Goal: Task Accomplishment & Management: Manage account settings

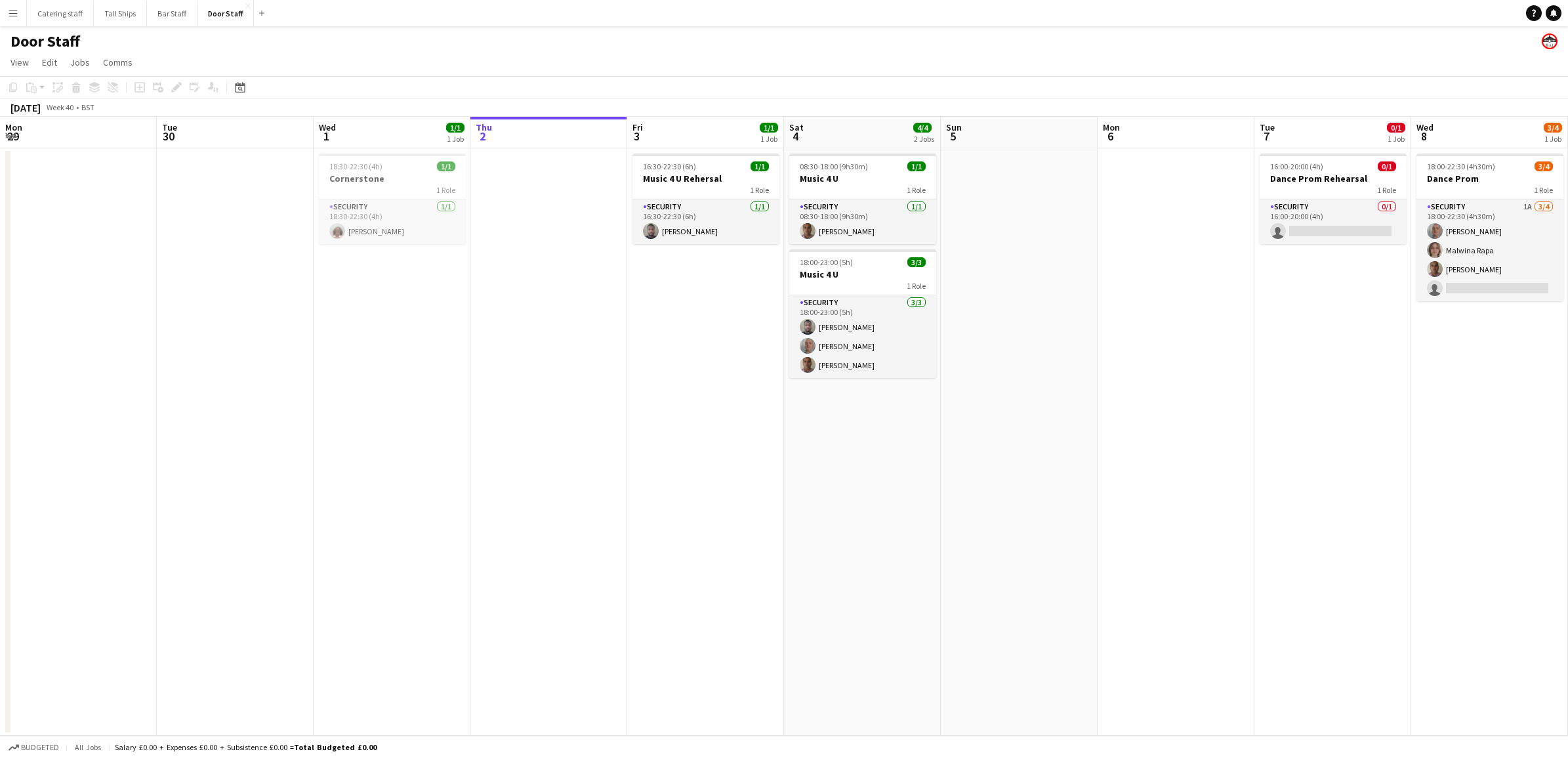
scroll to position [0, 314]
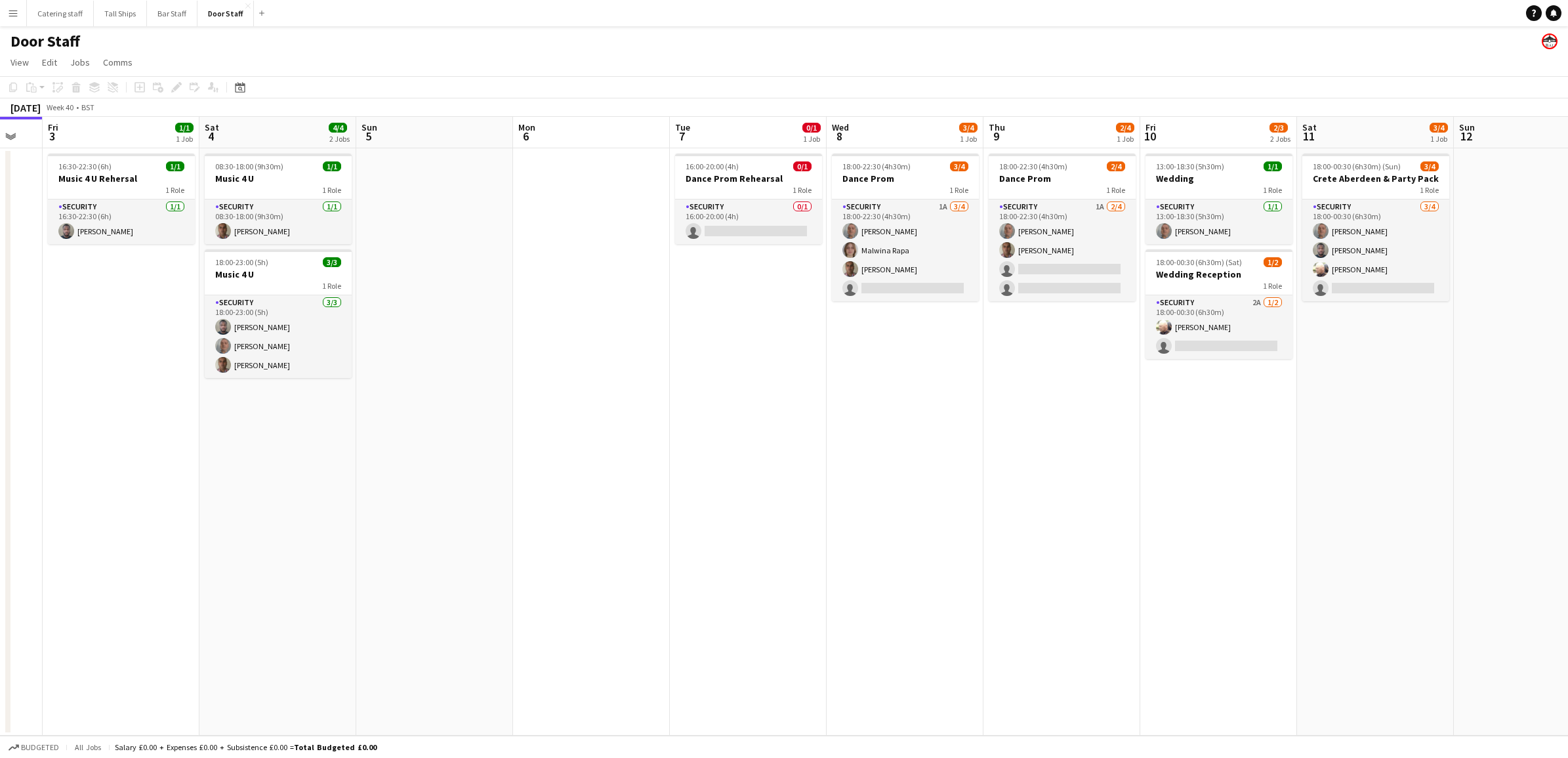
drag, startPoint x: 516, startPoint y: 641, endPoint x: 245, endPoint y: 605, distance: 273.4
click at [245, 605] on app-calendar-viewport "Tue 30 Wed 1 1/1 1 Job Thu 2 Fri 3 1/1 1 Job Sat 4 4/4 2 Jobs Sun 5 Mon 6 Tue 7…" at bounding box center [784, 426] width 1568 height 619
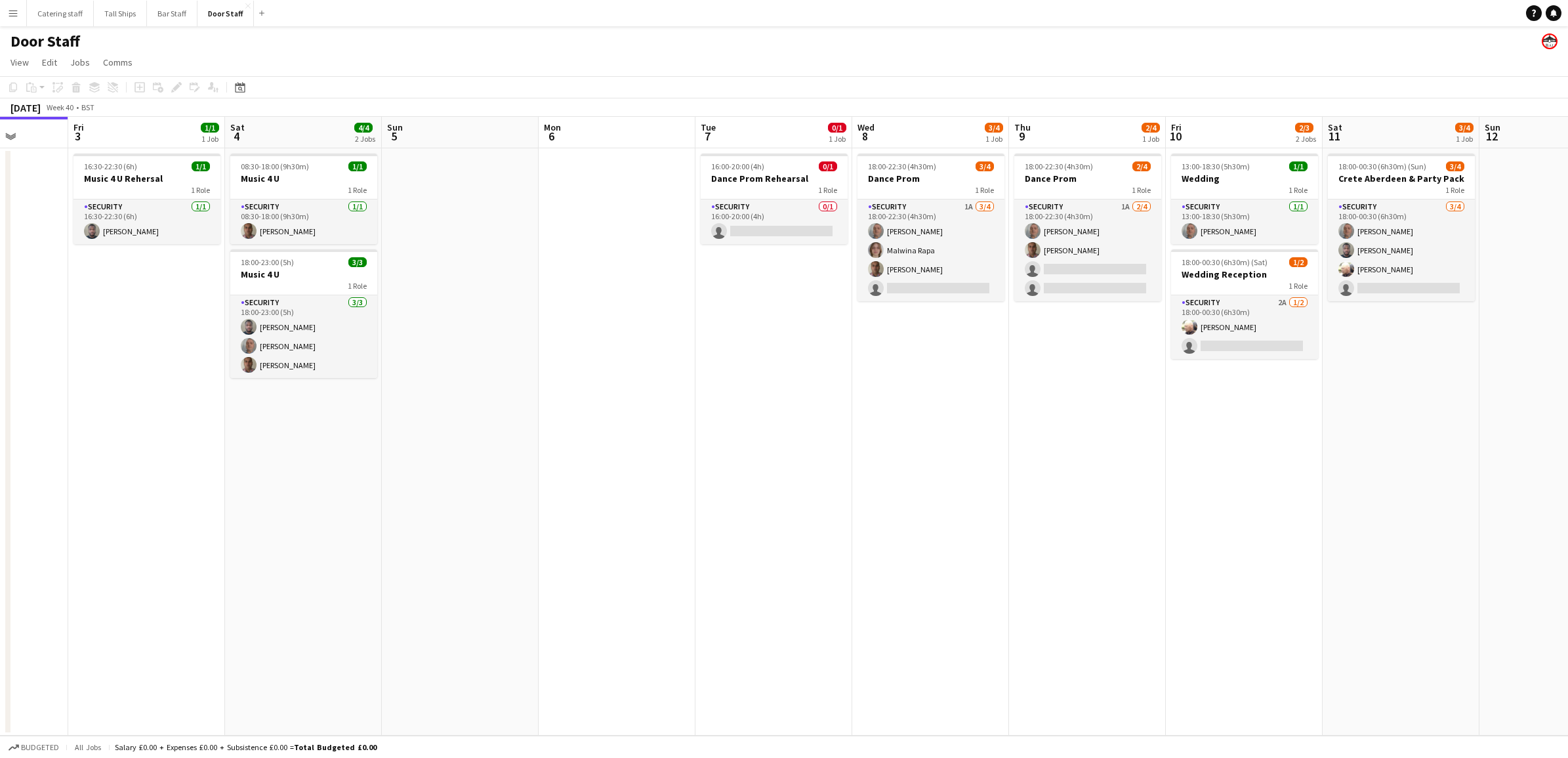
drag, startPoint x: 387, startPoint y: 582, endPoint x: 254, endPoint y: 582, distance: 133.0
click at [254, 582] on app-calendar-viewport "Tue 30 Wed 1 1/1 1 Job Thu 2 Fri 3 1/1 1 Job Sat 4 4/4 2 Jobs Sun 5 Mon 6 Tue 7…" at bounding box center [784, 426] width 1568 height 619
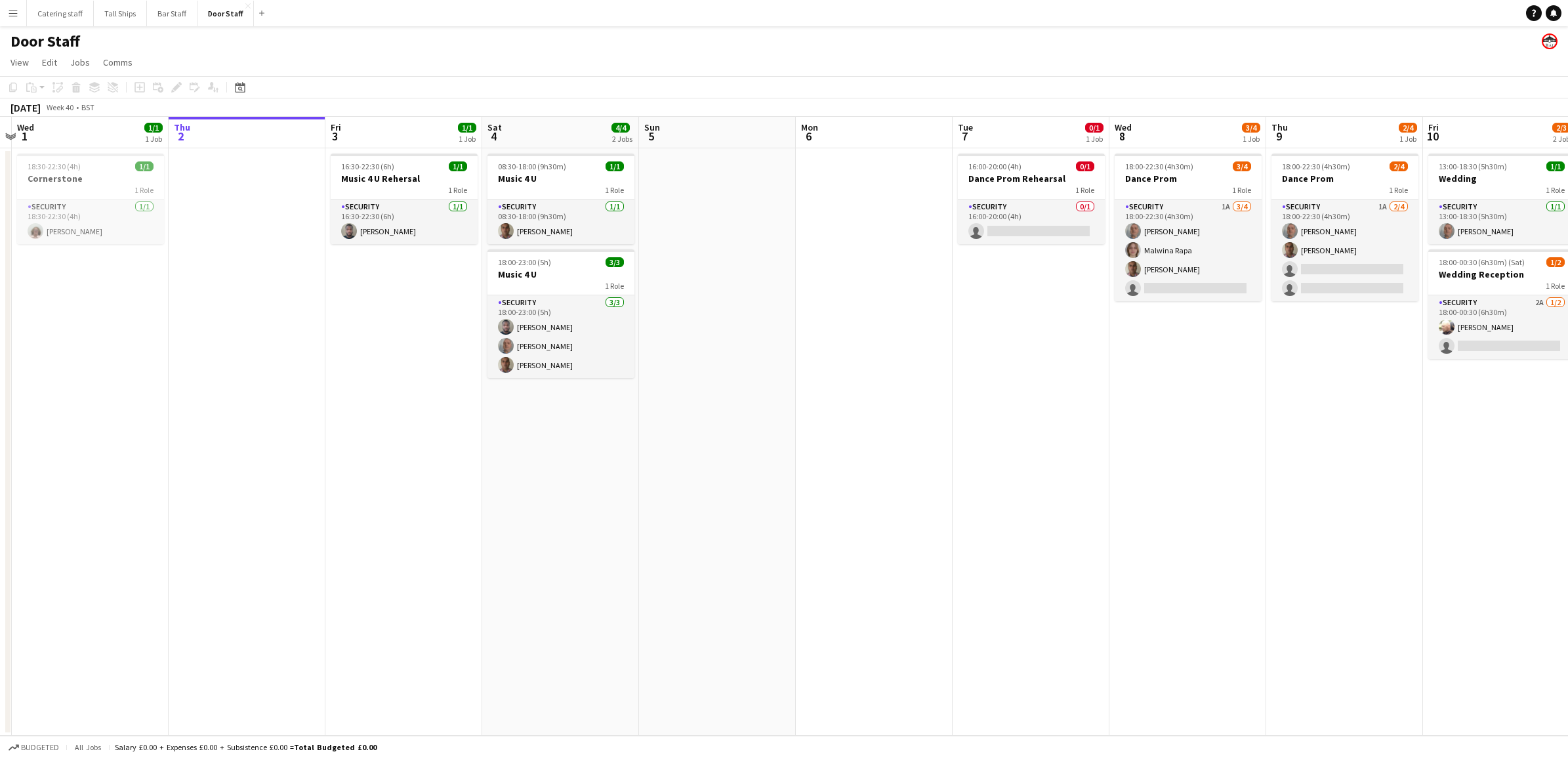
drag, startPoint x: 518, startPoint y: 584, endPoint x: 1107, endPoint y: 558, distance: 589.6
click at [1107, 558] on app-calendar-viewport "Mon 29 Tue 30 Wed 1 1/1 1 Job Thu 2 Fri 3 1/1 1 Job Sat 4 4/4 2 Jobs Sun 5 Mon …" at bounding box center [784, 426] width 1568 height 619
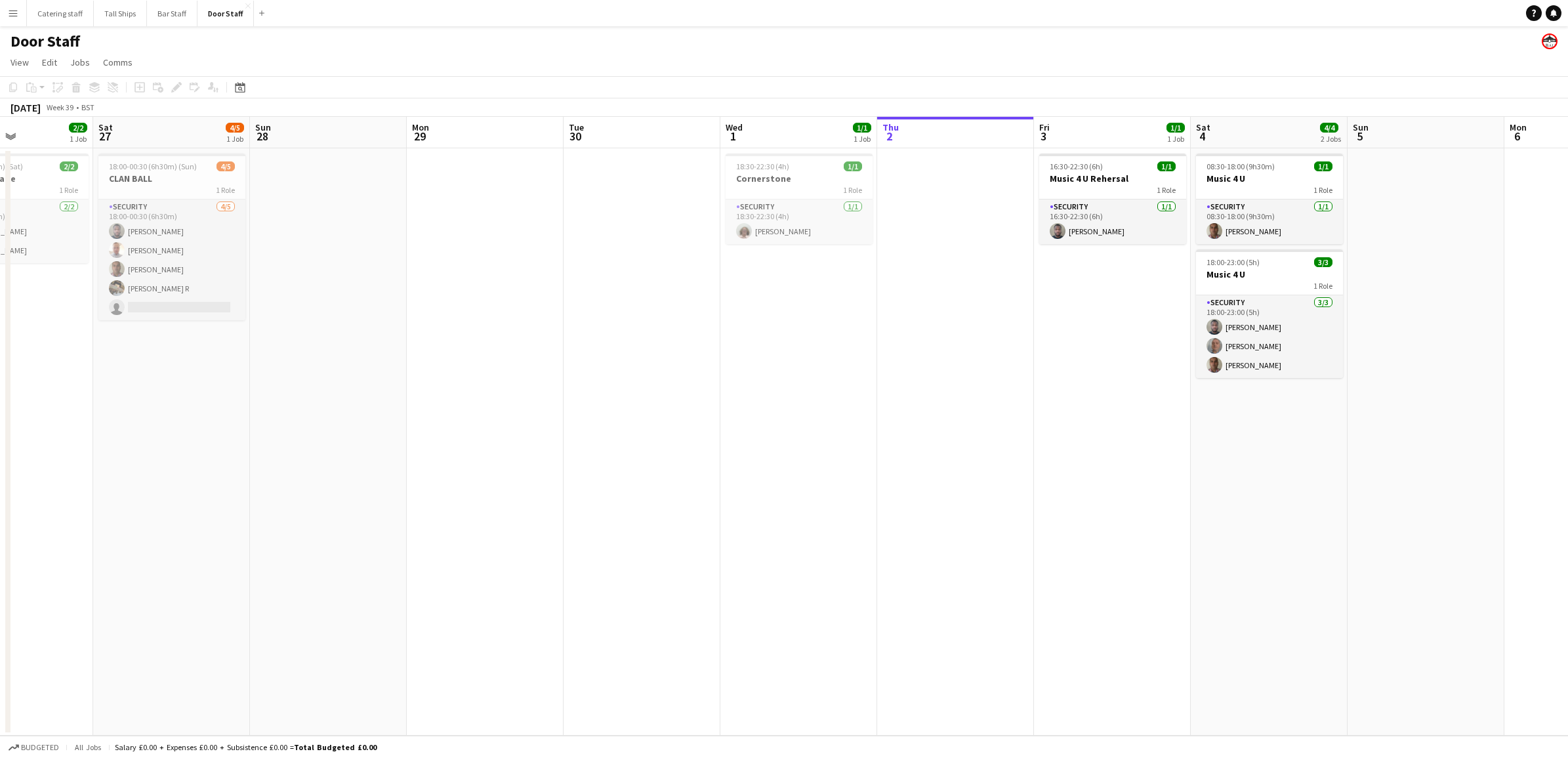
drag, startPoint x: 270, startPoint y: 499, endPoint x: 822, endPoint y: 493, distance: 552.0
click at [822, 493] on app-calendar-viewport "Wed 24 Thu 25 Fri 26 2/2 1 Job Sat 27 4/5 1 Job Sun 28 Mon 29 Tue 30 Wed 1 1/1 …" at bounding box center [784, 426] width 1568 height 619
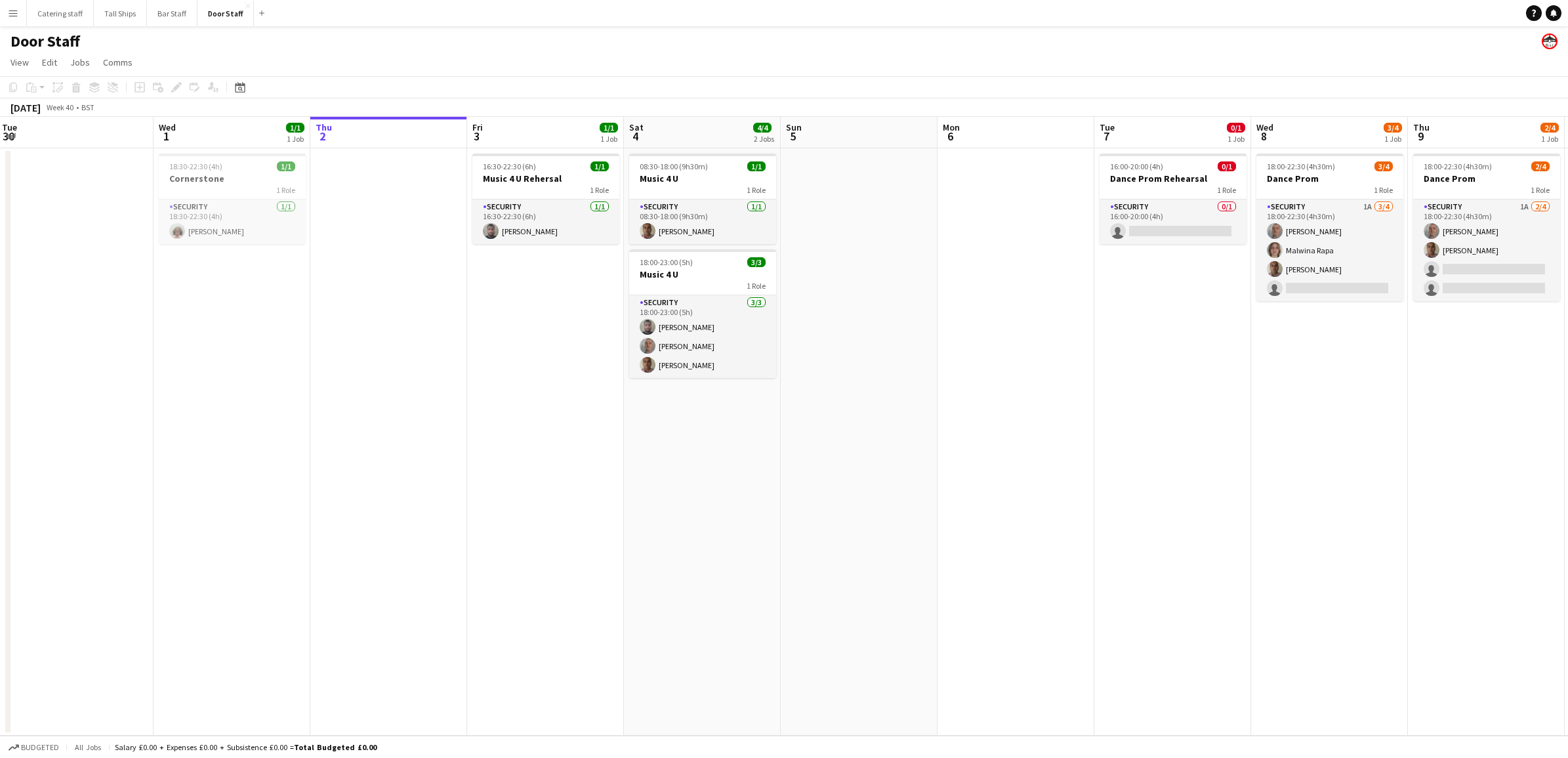
drag, startPoint x: 864, startPoint y: 532, endPoint x: 301, endPoint y: 543, distance: 563.1
click at [301, 543] on app-calendar-viewport "Sun 28 Mon 29 Tue 30 Wed 1 1/1 1 Job Thu 2 Fri 3 1/1 1 Job Sat 4 4/4 2 Jobs Sun…" at bounding box center [784, 426] width 1568 height 619
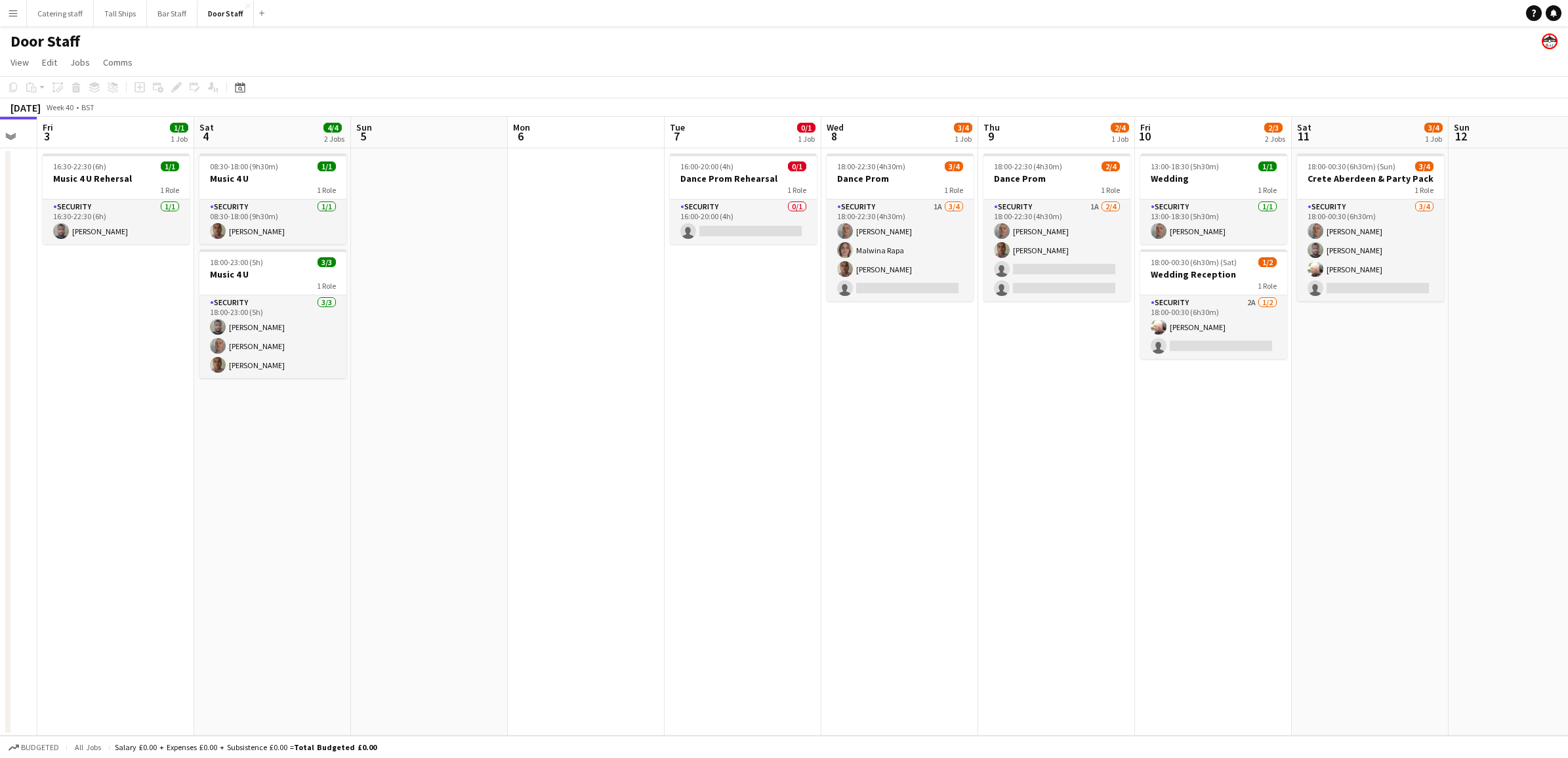
drag, startPoint x: 1132, startPoint y: 584, endPoint x: 703, endPoint y: 592, distance: 429.1
click at [703, 592] on app-calendar-viewport "Tue 30 Wed 1 1/1 1 Job Thu 2 Fri 3 1/1 1 Job Sat 4 4/4 2 Jobs Sun 5 Mon 6 Tue 7…" at bounding box center [784, 426] width 1568 height 619
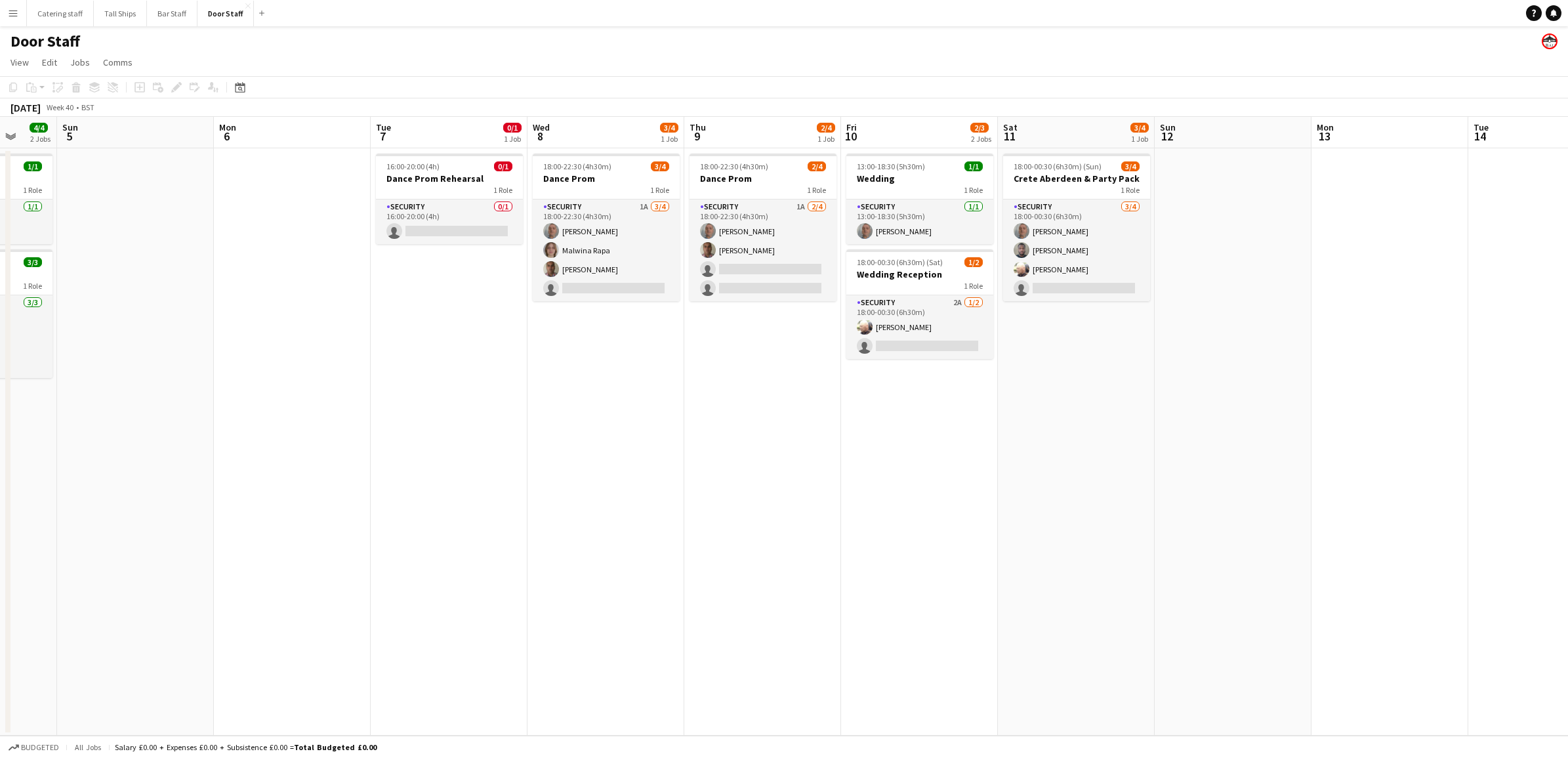
drag, startPoint x: 944, startPoint y: 574, endPoint x: 850, endPoint y: 555, distance: 95.9
click at [651, 579] on app-calendar-viewport "Thu 2 Fri 3 1/1 1 Job Sat 4 4/4 2 Jobs Sun 5 Mon 6 Tue 7 0/1 1 Job Wed 8 3/4 1 …" at bounding box center [784, 426] width 1568 height 619
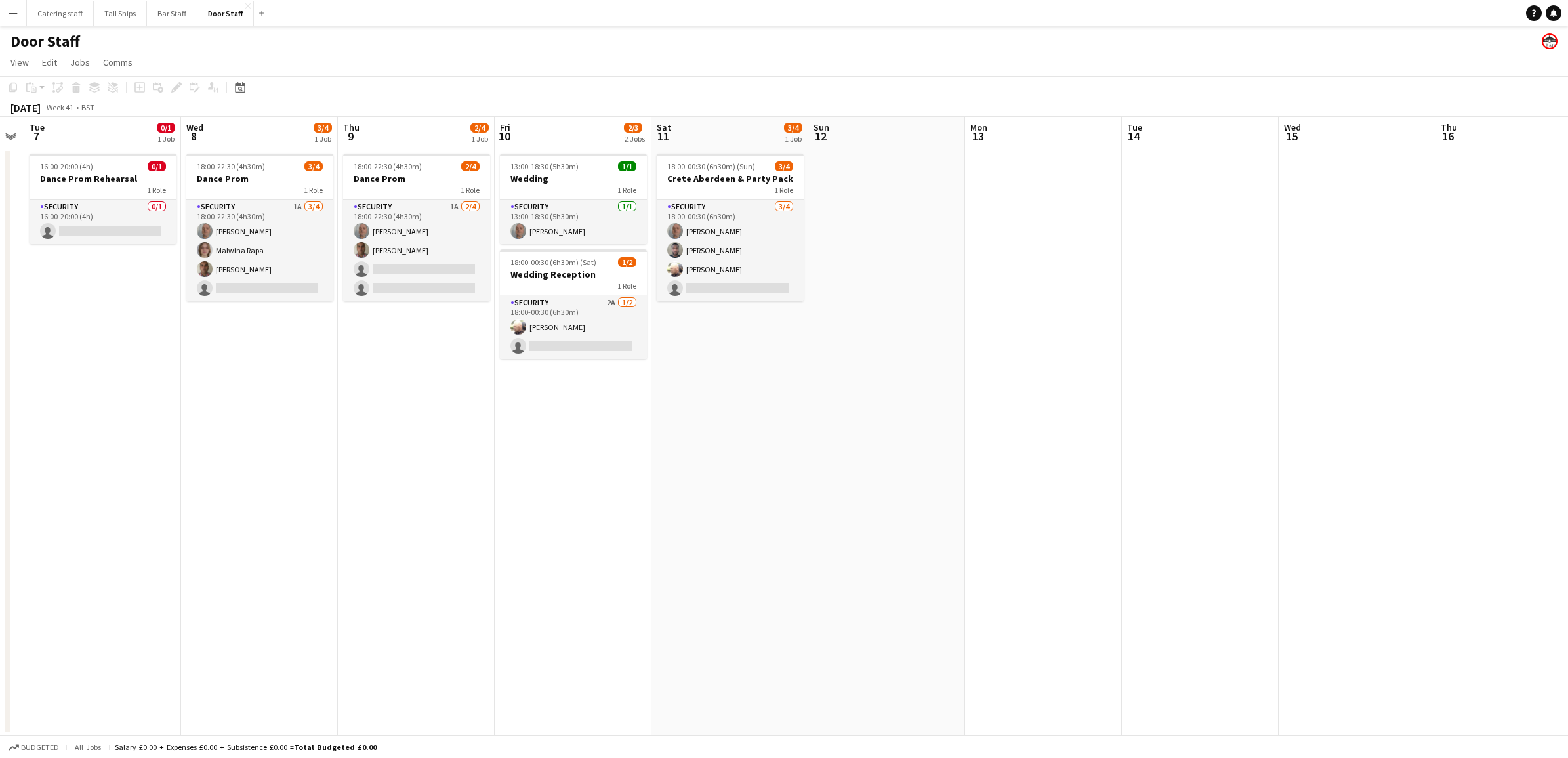
drag, startPoint x: 893, startPoint y: 551, endPoint x: 558, endPoint y: 553, distance: 335.0
click at [546, 553] on app-calendar-viewport "Sat 4 4/4 2 Jobs Sun 5 Mon 6 Tue 7 0/1 1 Job Wed 8 3/4 1 Job Thu 9 2/4 1 Job Fr…" at bounding box center [784, 426] width 1568 height 619
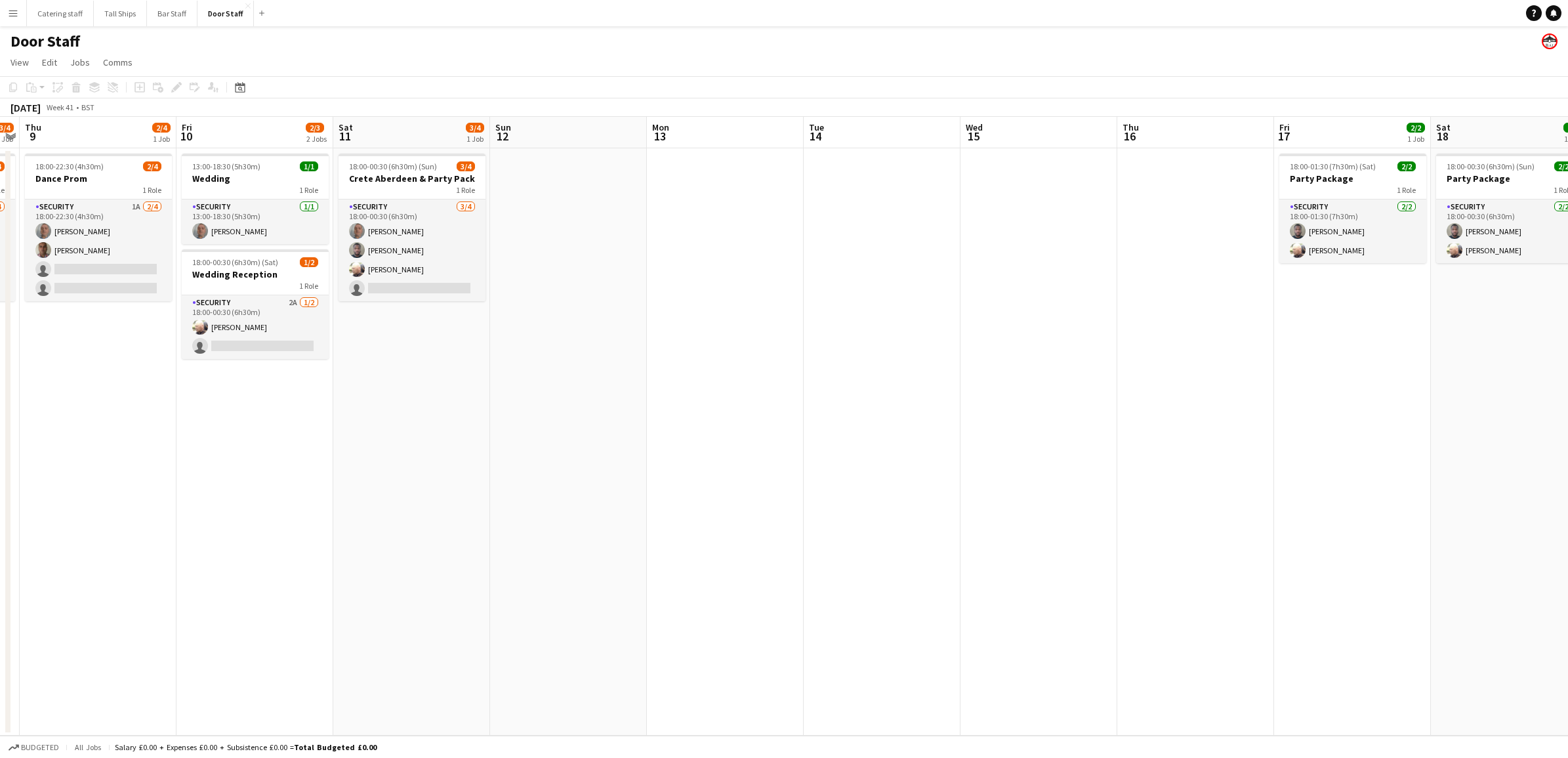
drag, startPoint x: 860, startPoint y: 533, endPoint x: 855, endPoint y: 507, distance: 26.5
click at [855, 507] on app-calendar-viewport "Mon 6 Tue 7 0/1 1 Job Wed 8 3/4 1 Job Thu 9 2/4 1 Job Fri 10 2/3 2 Jobs Sat 11 …" at bounding box center [784, 426] width 1568 height 619
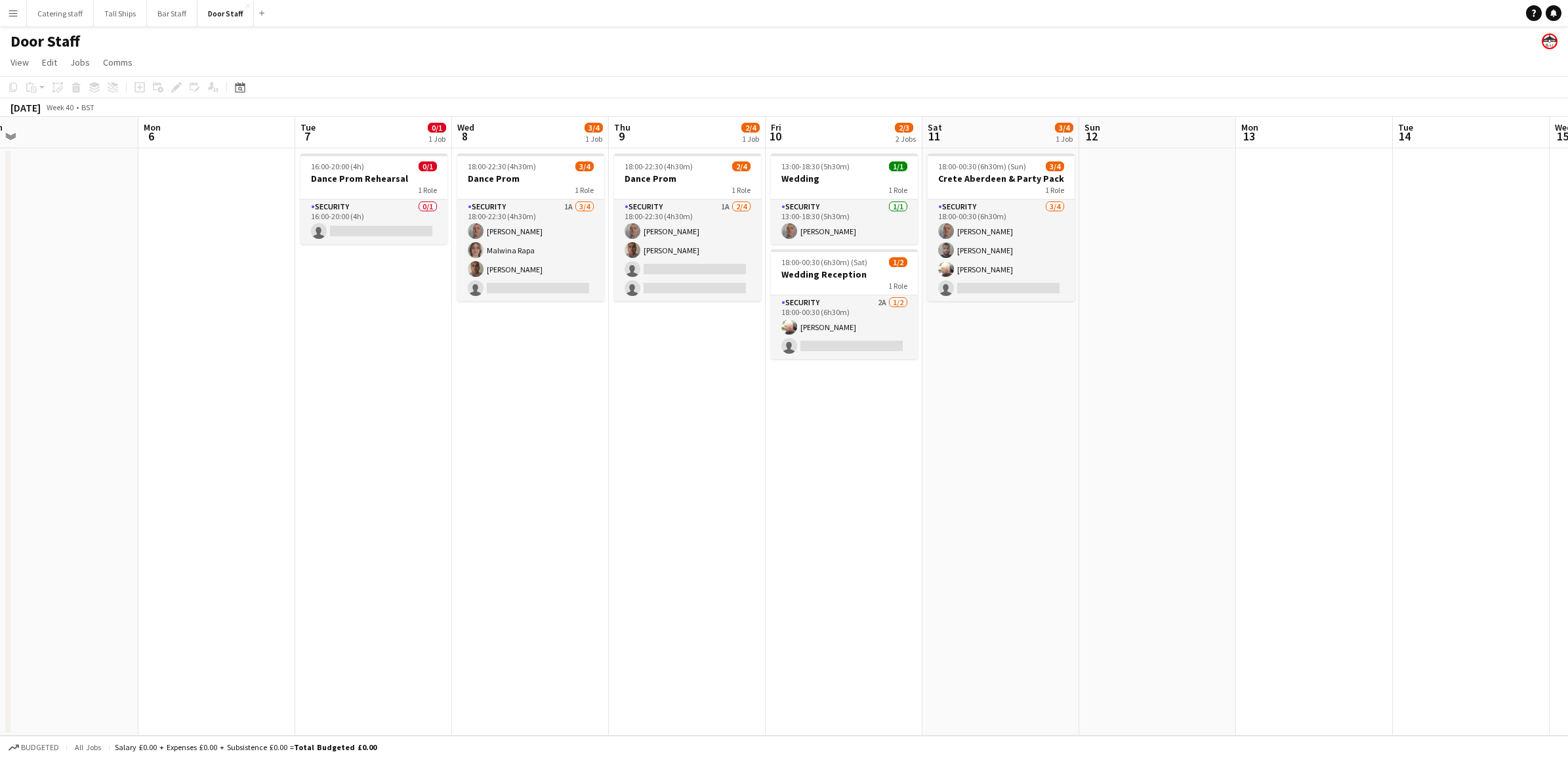
drag, startPoint x: 571, startPoint y: 496, endPoint x: 940, endPoint y: 484, distance: 369.2
click at [940, 484] on app-calendar-viewport "Fri 3 1/1 1 Job Sat 4 4/4 2 Jobs Sun 5 Mon 6 Tue 7 0/1 1 Job Wed 8 3/4 1 Job Th…" at bounding box center [784, 426] width 1568 height 619
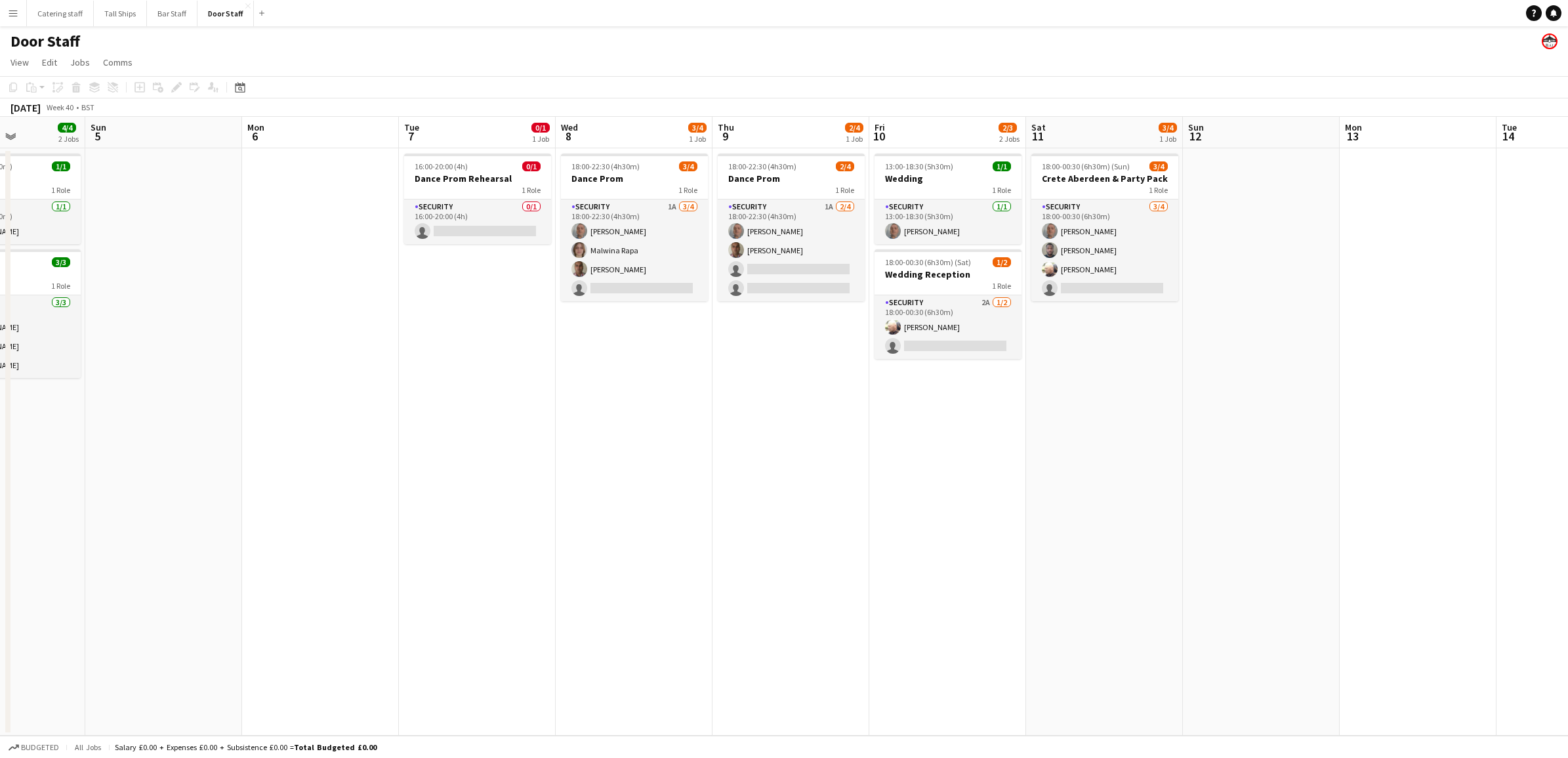
scroll to position [0, 385]
click at [468, 415] on app-date-cell "16:00-20:00 (4h) 0/1 Dance Prom Rehearsal 1 Role Security 0/1 16:00-20:00 (4h) …" at bounding box center [478, 442] width 156 height 587
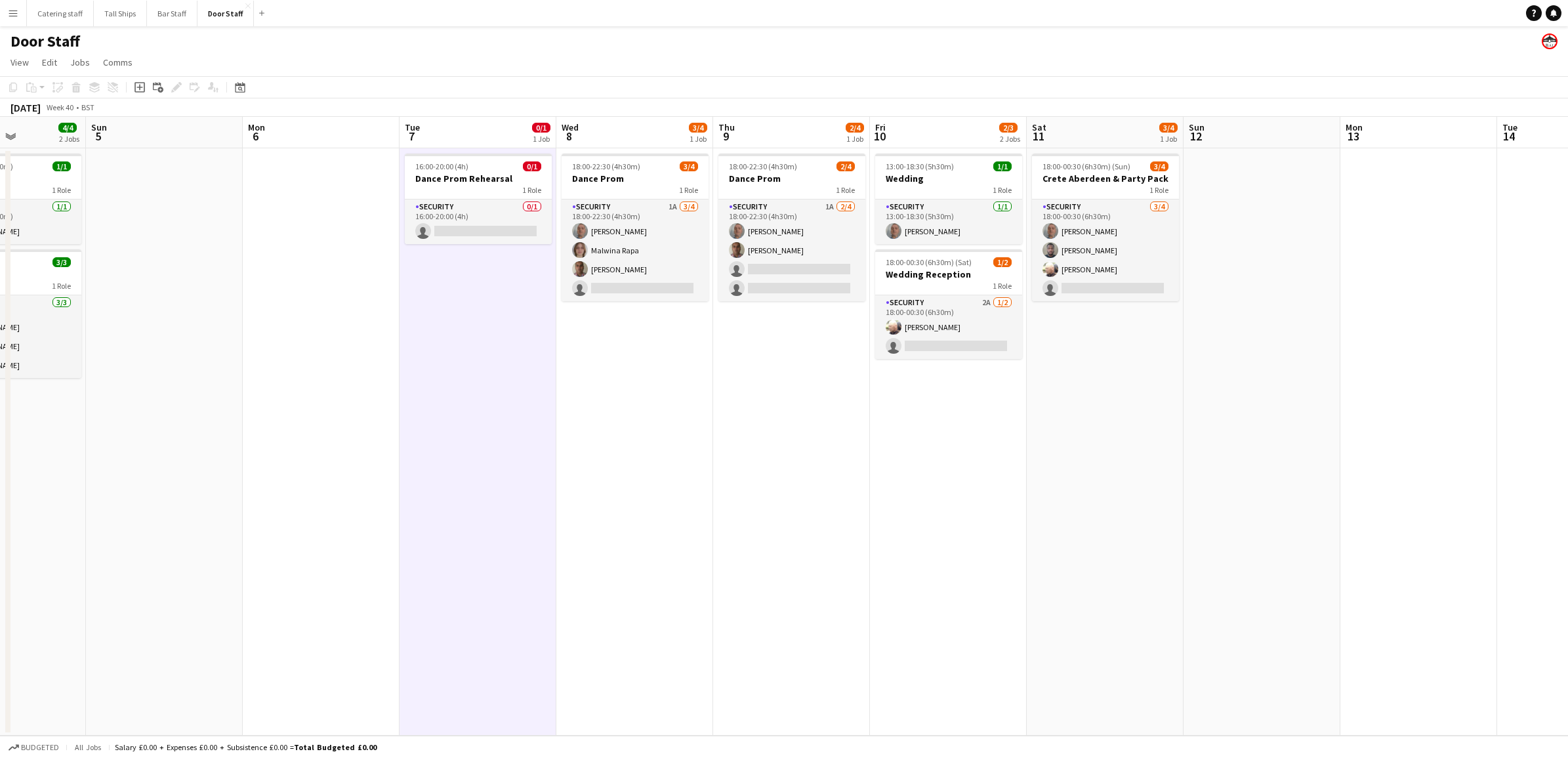
click at [637, 403] on app-date-cell "18:00-22:30 (4h30m) 3/4 Dance Prom 1 Role Security 1A [DATE] 18:00-22:30 (4h30m…" at bounding box center [634, 442] width 156 height 587
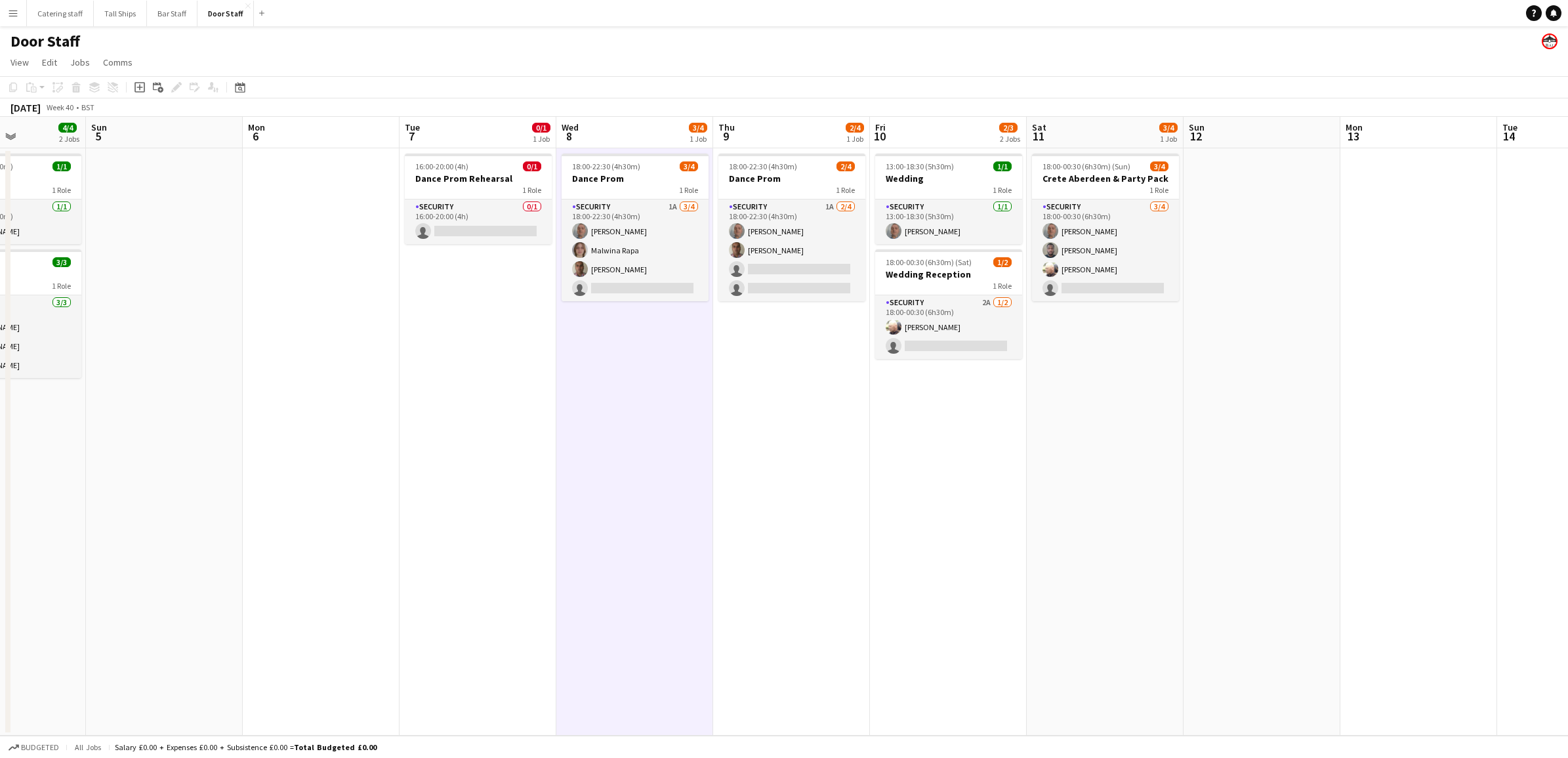
click at [451, 388] on app-date-cell "16:00-20:00 (4h) 0/1 Dance Prom Rehearsal 1 Role Security 0/1 16:00-20:00 (4h) …" at bounding box center [478, 442] width 156 height 587
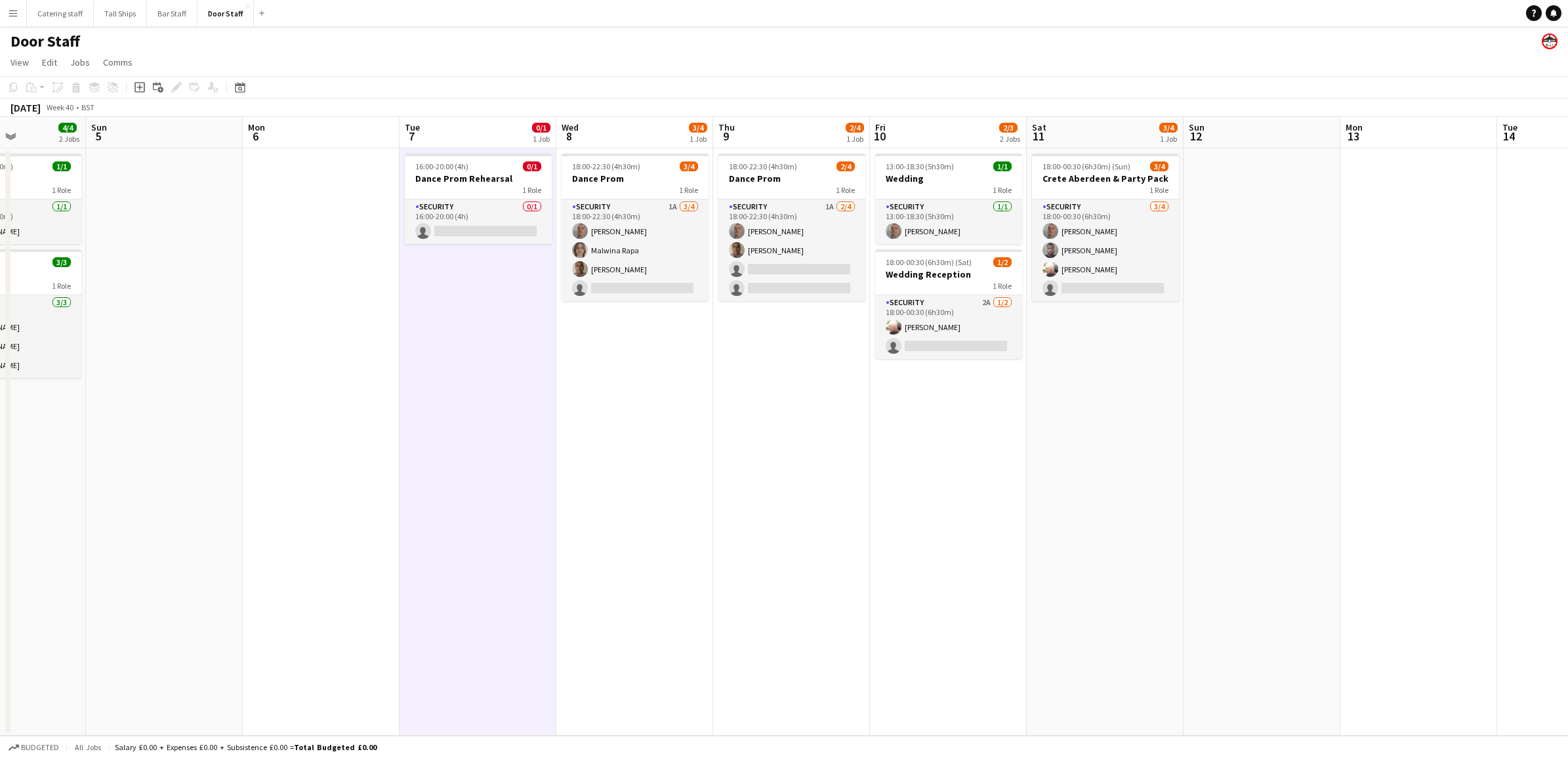
click at [309, 379] on app-date-cell at bounding box center [321, 442] width 156 height 587
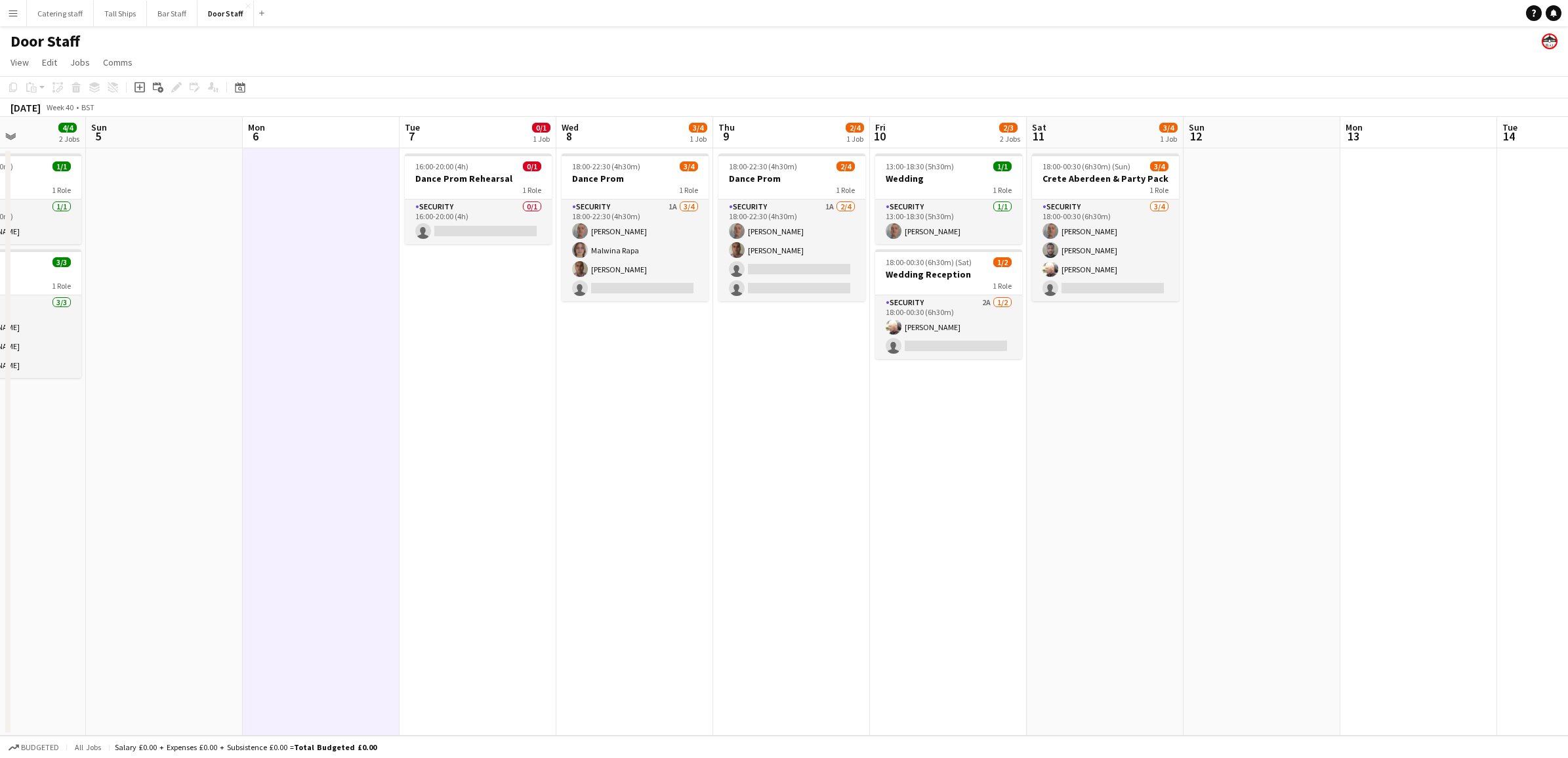
click at [530, 389] on app-date-cell "16:00-20:00 (4h) 0/1 Dance Prom Rehearsal 1 Role Security 0/1 16:00-20:00 (4h) …" at bounding box center [478, 442] width 156 height 587
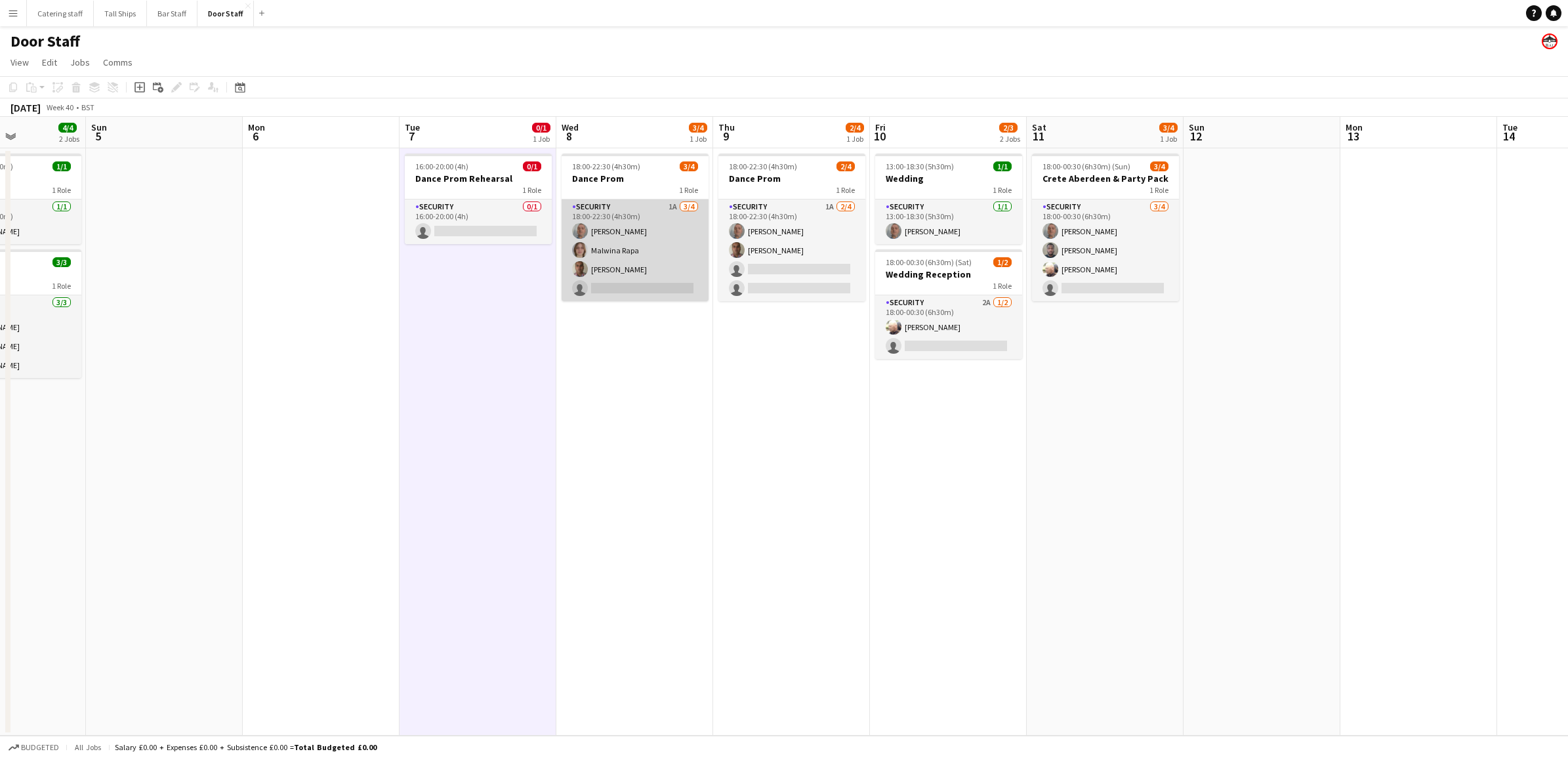
click at [694, 200] on app-card-role "Security 1A [DATE] 18:00-22:30 (4h30m) [PERSON_NAME] [PERSON_NAME] [PERSON_NAME…" at bounding box center [635, 250] width 147 height 102
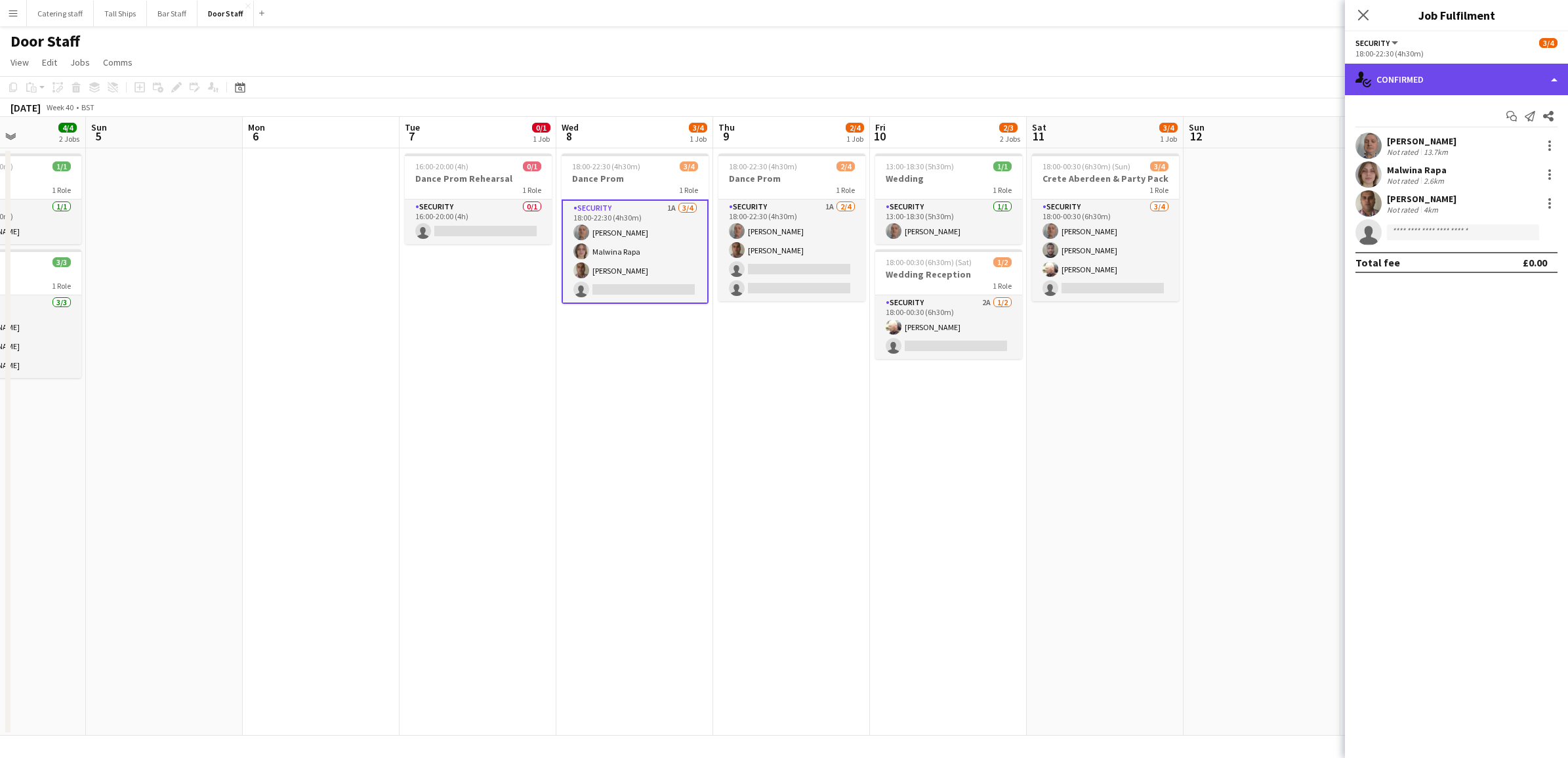
click at [1550, 80] on div "single-neutral-actions-check-2 Confirmed" at bounding box center [1456, 79] width 223 height 31
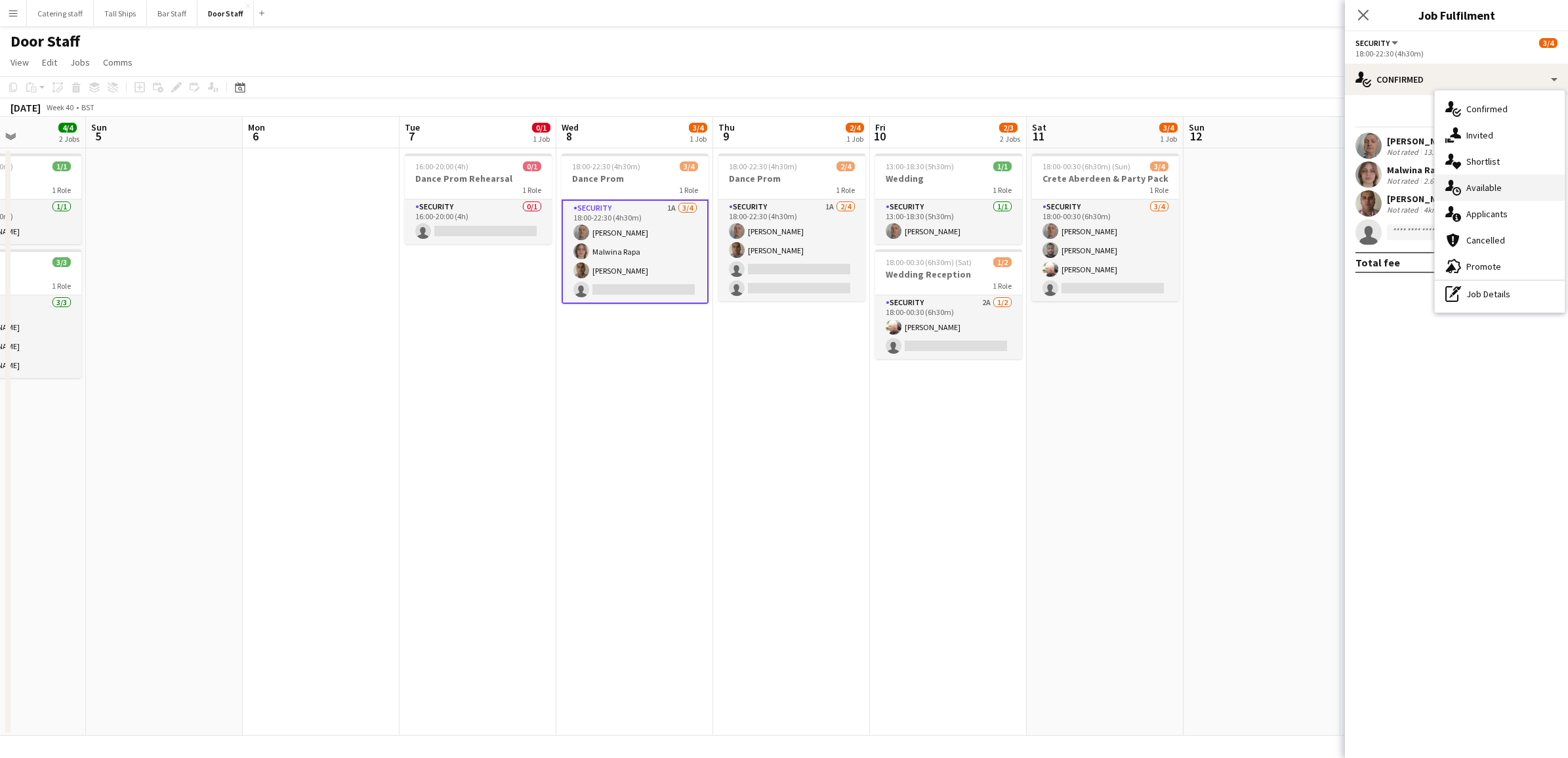
click at [1519, 192] on div "single-neutral-actions-upload Available" at bounding box center [1500, 187] width 130 height 26
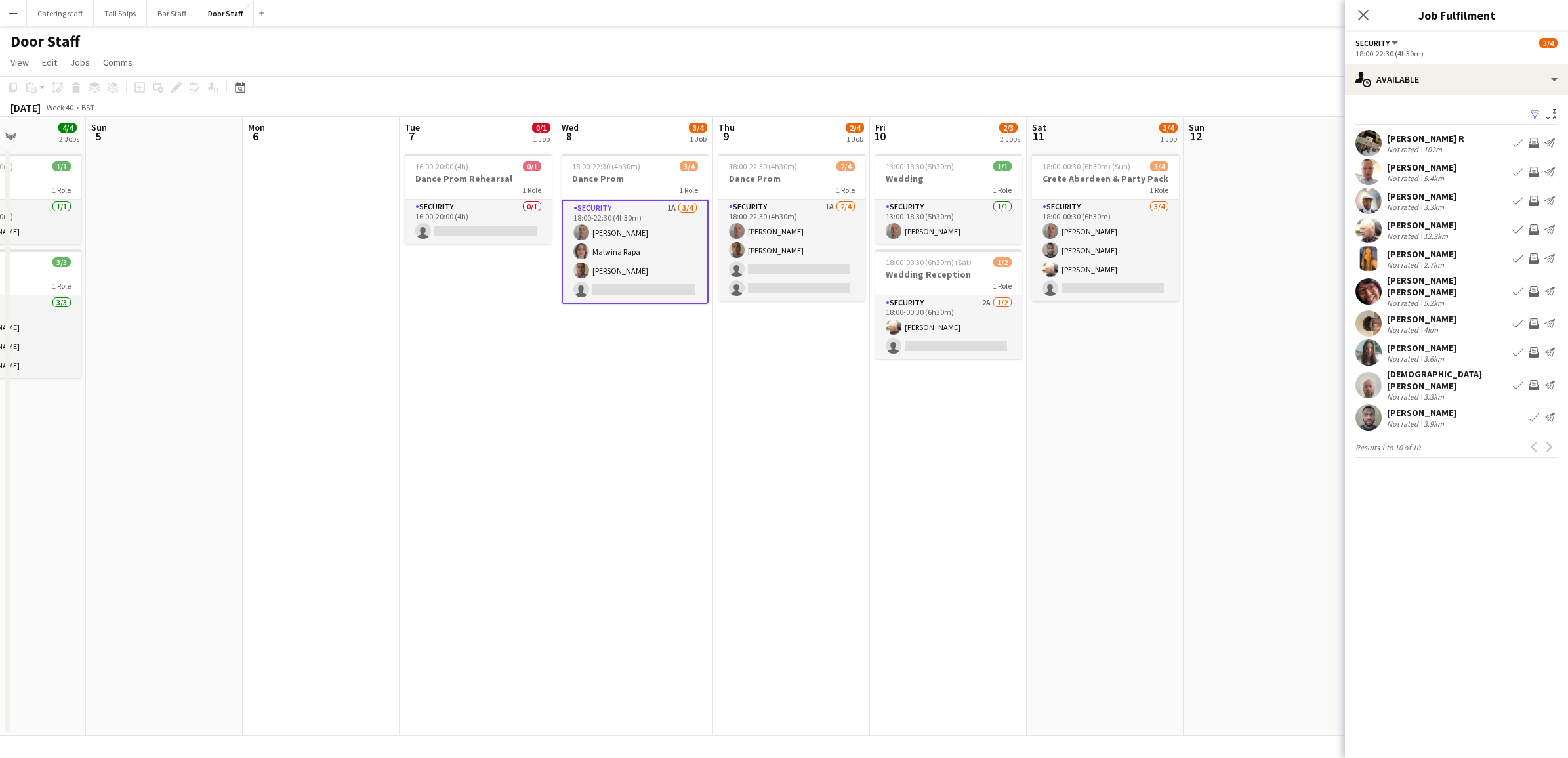
click at [762, 431] on app-date-cell "18:00-22:30 (4h30m) 2/4 Dance Prom 1 Role Security 1A [DATE] 18:00-22:30 (4h30m…" at bounding box center [791, 442] width 156 height 587
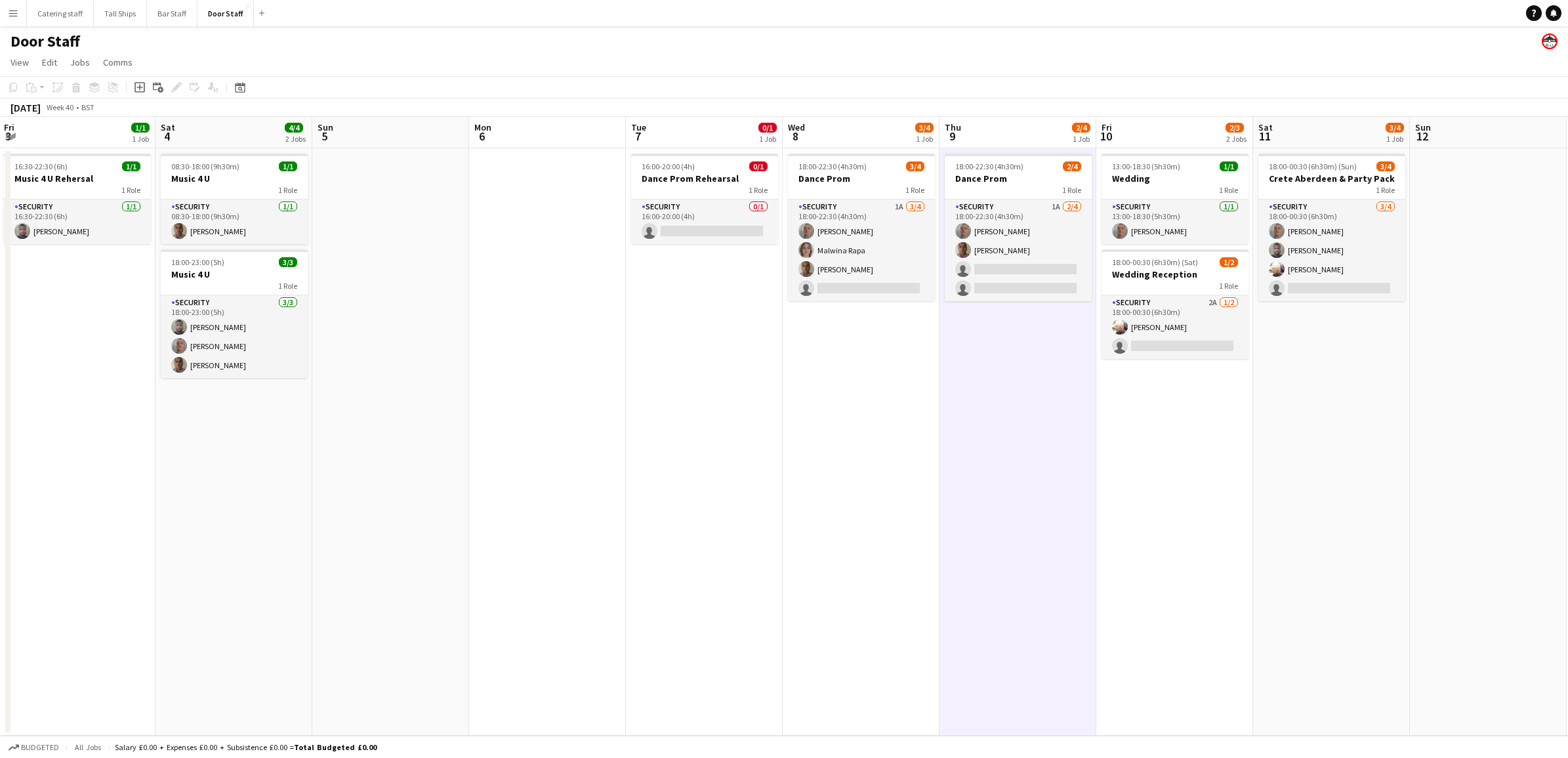
scroll to position [0, 391]
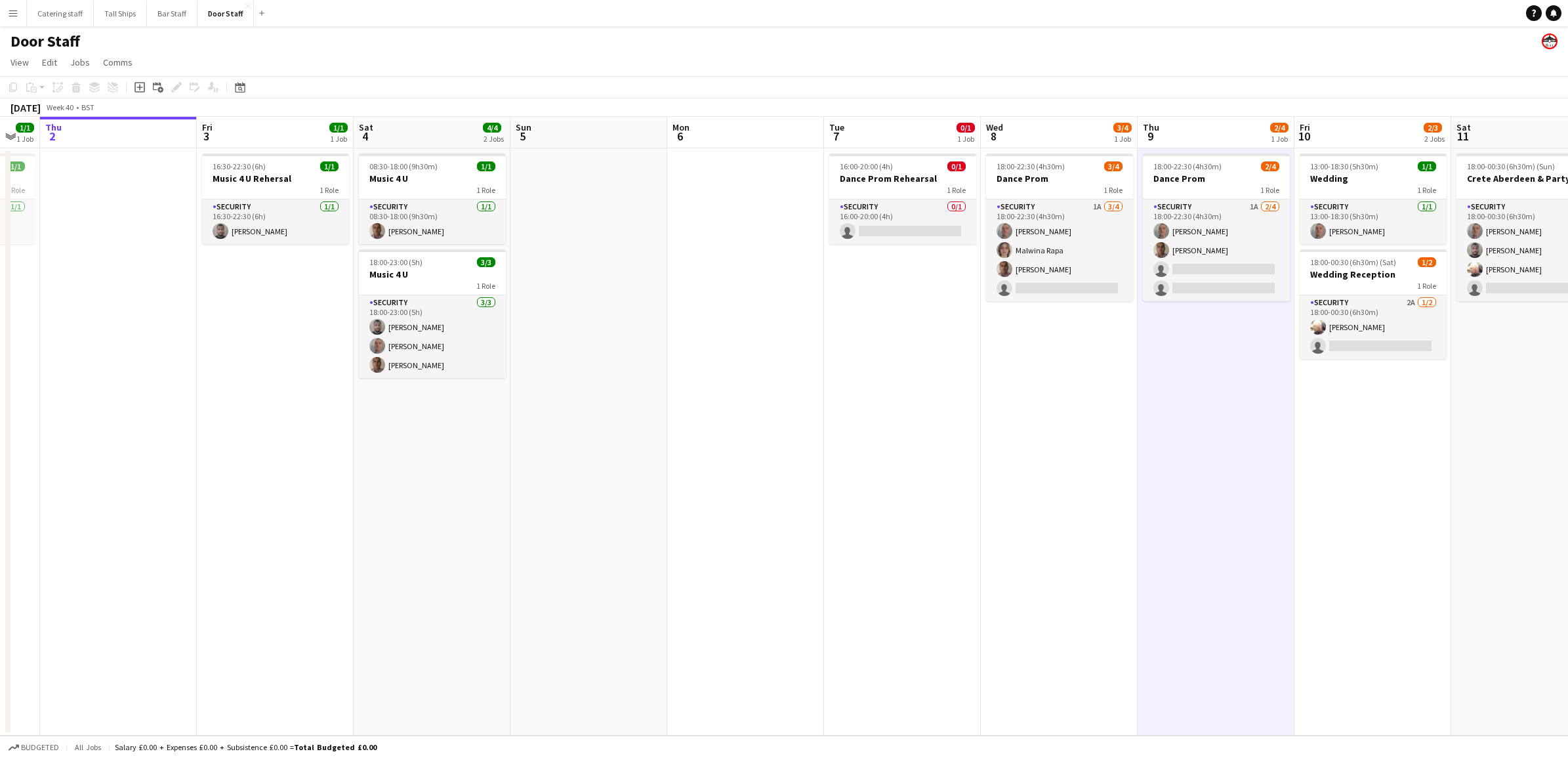
drag, startPoint x: 363, startPoint y: 453, endPoint x: 787, endPoint y: 452, distance: 424.0
click at [787, 452] on app-calendar-viewport "Mon 29 Tue 30 Wed 1 1/1 1 Job Thu 2 Fri 3 1/1 1 Job Sat 4 4/4 2 Jobs Sun 5 Mon …" at bounding box center [784, 426] width 1568 height 619
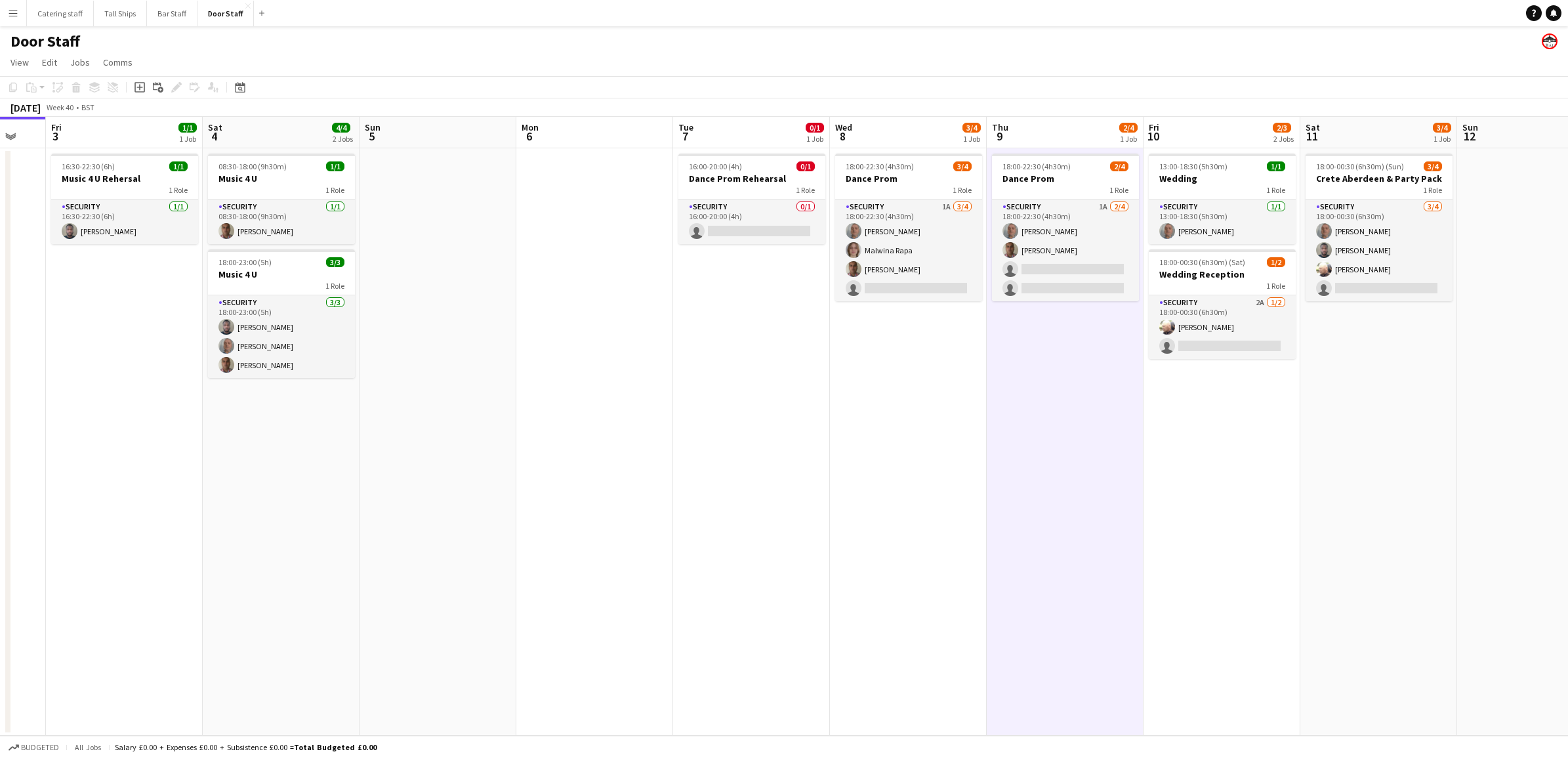
drag, startPoint x: 930, startPoint y: 454, endPoint x: 782, endPoint y: 450, distance: 148.1
click at [782, 450] on app-calendar-viewport "Tue 30 Wed 1 1/1 1 Job Thu 2 Fri 3 1/1 1 Job Sat 4 4/4 2 Jobs Sun 5 Mon 6 Tue 7…" at bounding box center [784, 426] width 1568 height 619
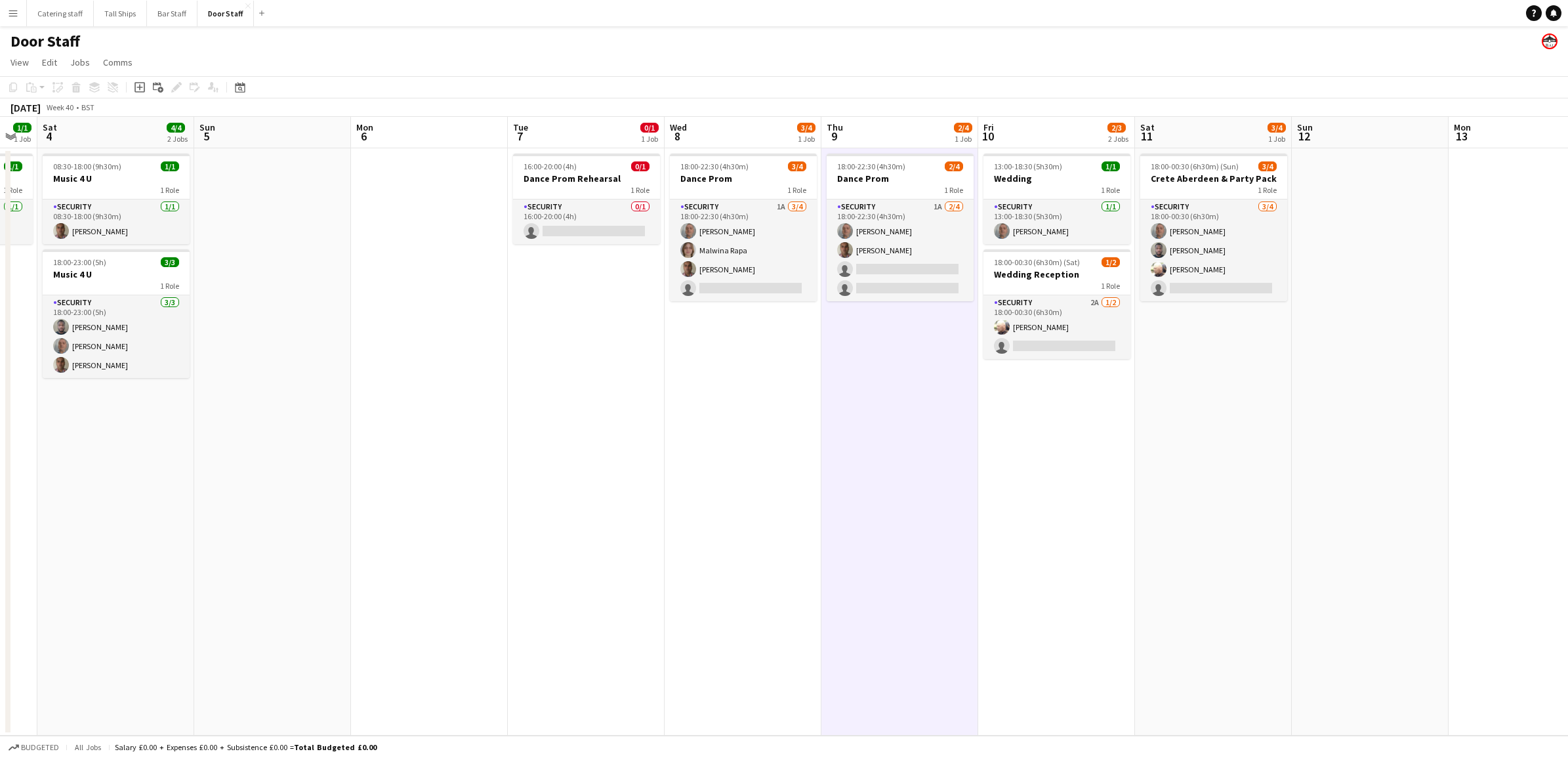
drag, startPoint x: 958, startPoint y: 450, endPoint x: 792, endPoint y: 474, distance: 167.7
click at [792, 474] on app-calendar-viewport "Wed 1 1/1 1 Job Thu 2 Fri 3 1/1 1 Job Sat 4 4/4 2 Jobs Sun 5 Mon 6 Tue 7 0/1 1 …" at bounding box center [784, 426] width 1568 height 619
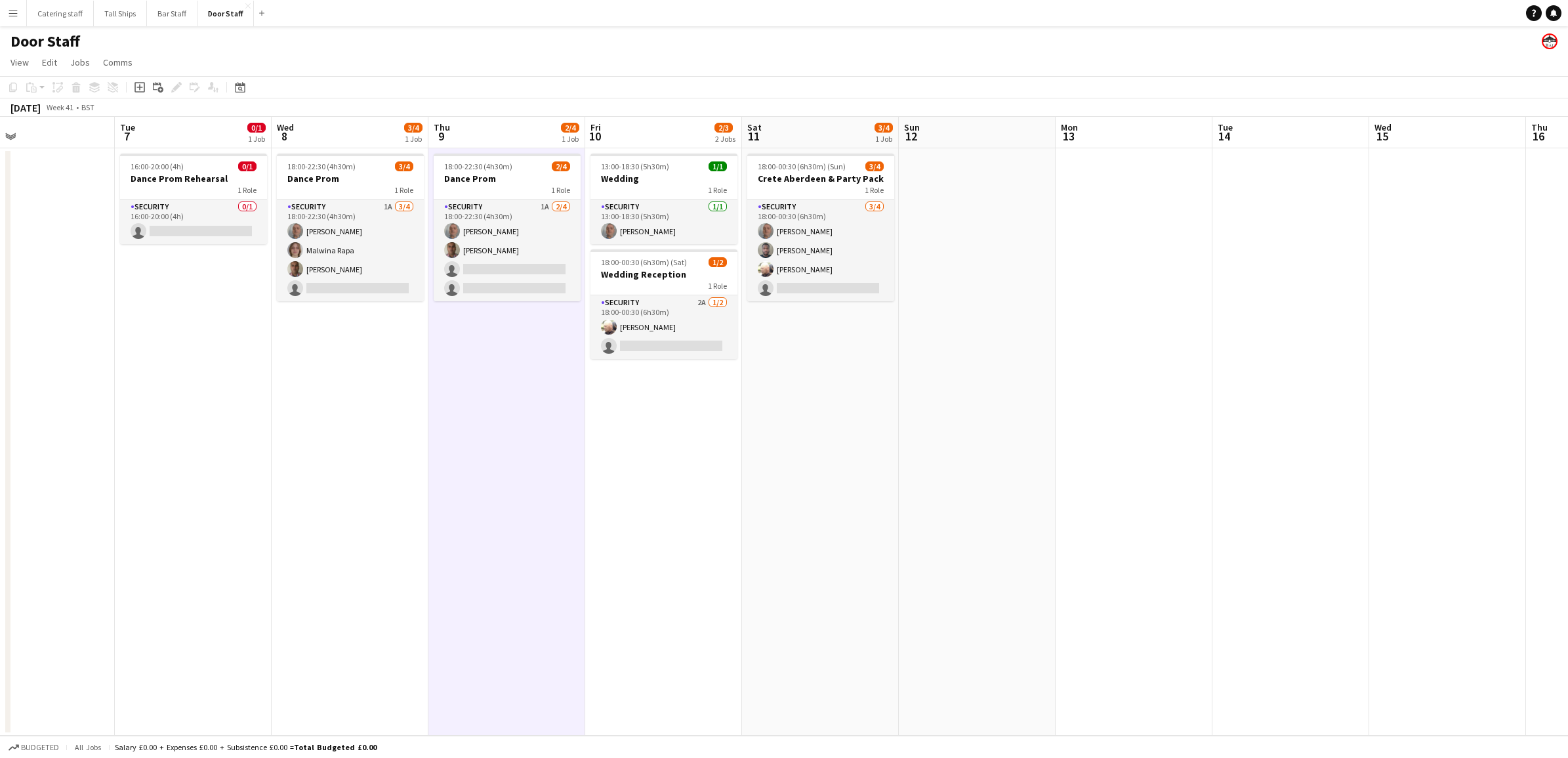
drag, startPoint x: 730, startPoint y: 504, endPoint x: 336, endPoint y: 523, distance: 394.5
click at [336, 523] on app-calendar-viewport "Sat 4 4/4 2 Jobs Sun 5 Mon 6 Tue 7 0/1 1 Job Wed 8 3/4 1 Job Thu 9 2/4 1 Job Fr…" at bounding box center [784, 426] width 1568 height 619
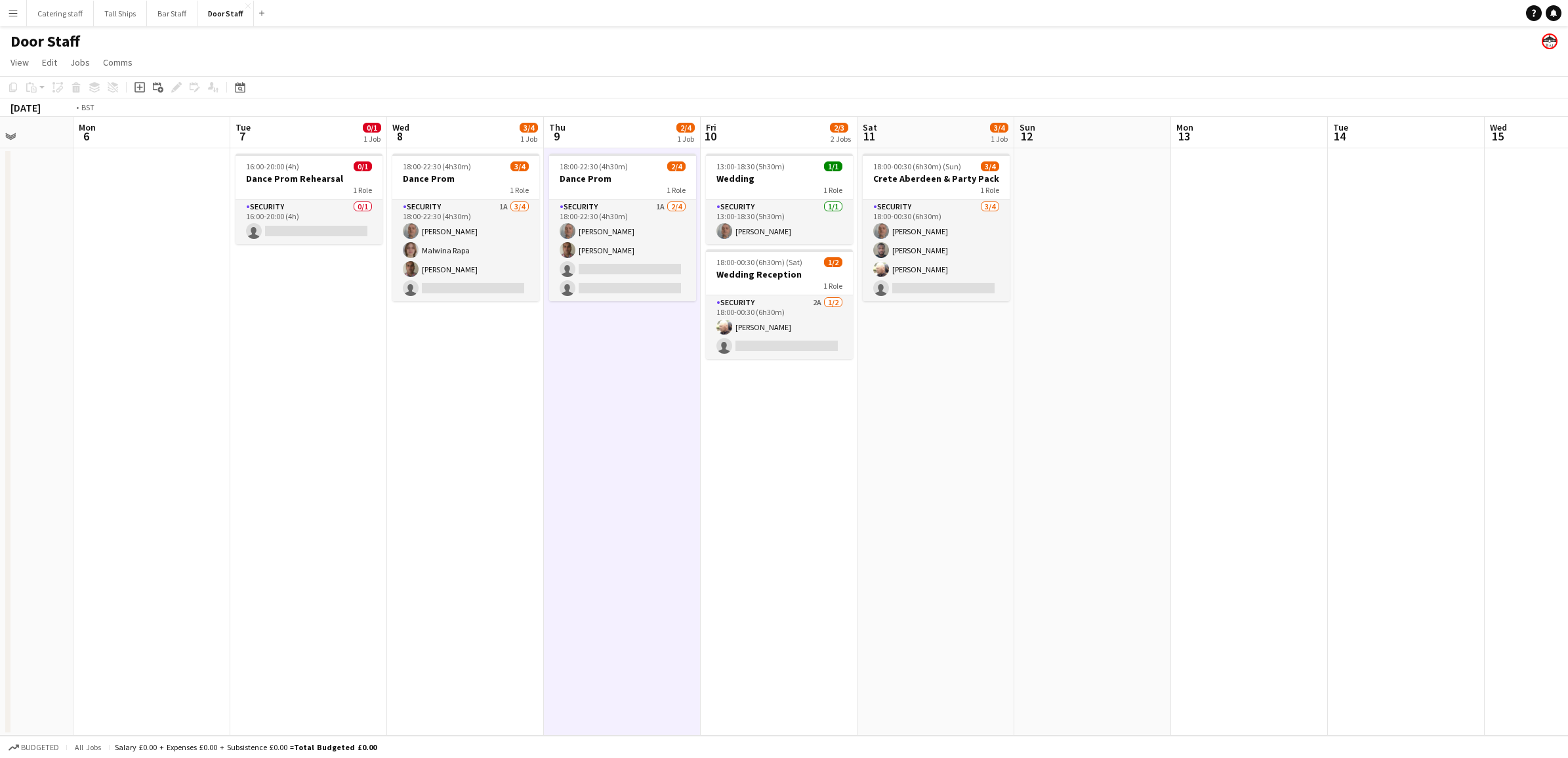
scroll to position [0, 267]
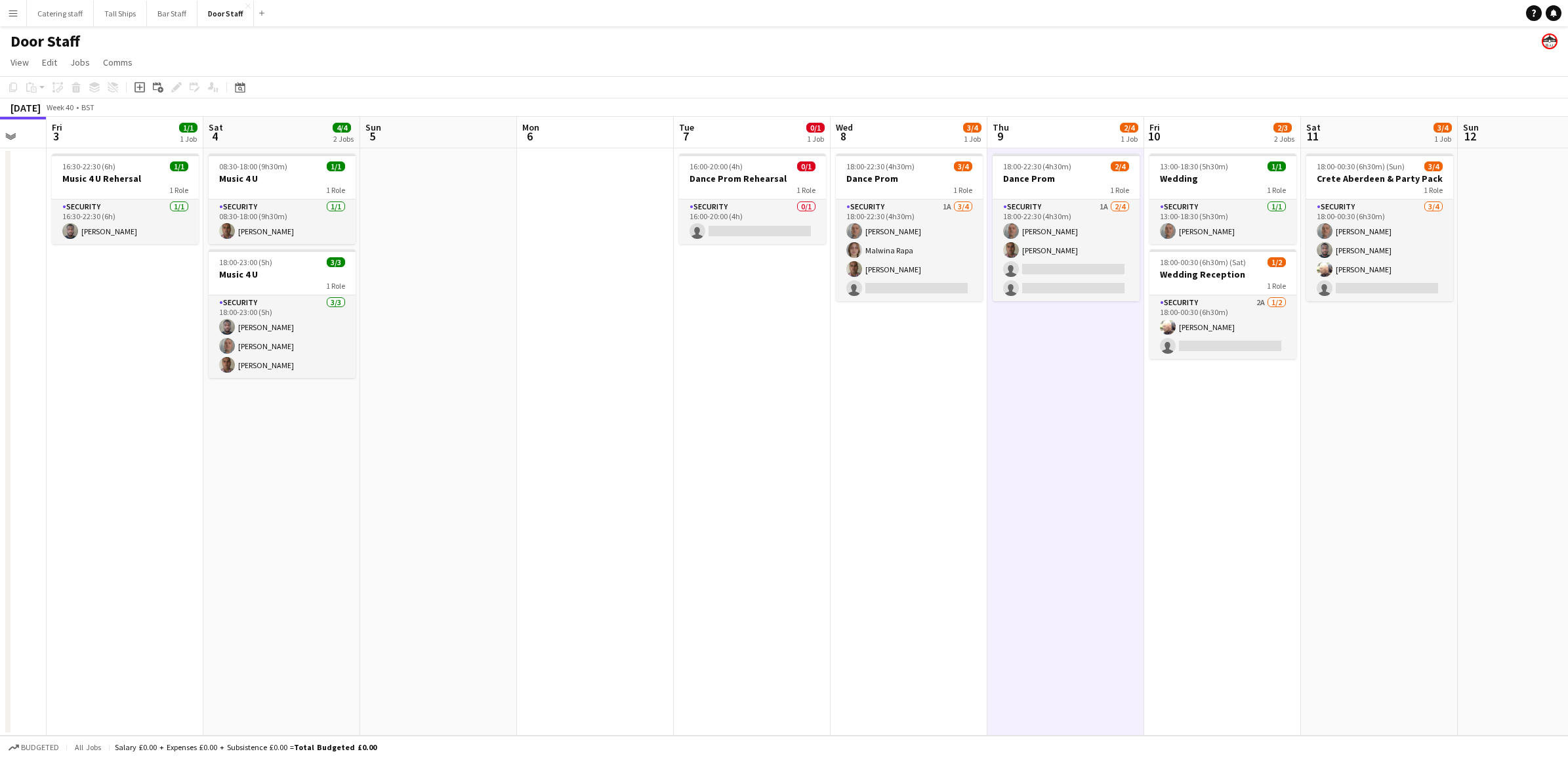
drag, startPoint x: 336, startPoint y: 523, endPoint x: 895, endPoint y: 561, distance: 560.3
click at [895, 561] on app-calendar-viewport "Wed 1 1/1 1 Job Thu 2 Fri 3 1/1 1 Job Sat 4 4/4 2 Jobs Sun 5 Mon 6 Tue 7 0/1 1 …" at bounding box center [784, 426] width 1568 height 619
drag, startPoint x: 828, startPoint y: 621, endPoint x: 717, endPoint y: 725, distance: 152.1
click at [825, 621] on app-date-cell "16:00-20:00 (4h) 0/1 Dance Prom Rehearsal 1 Role Security 0/1 16:00-20:00 (4h) …" at bounding box center [752, 442] width 156 height 587
